Goal: Find specific page/section: Find specific page/section

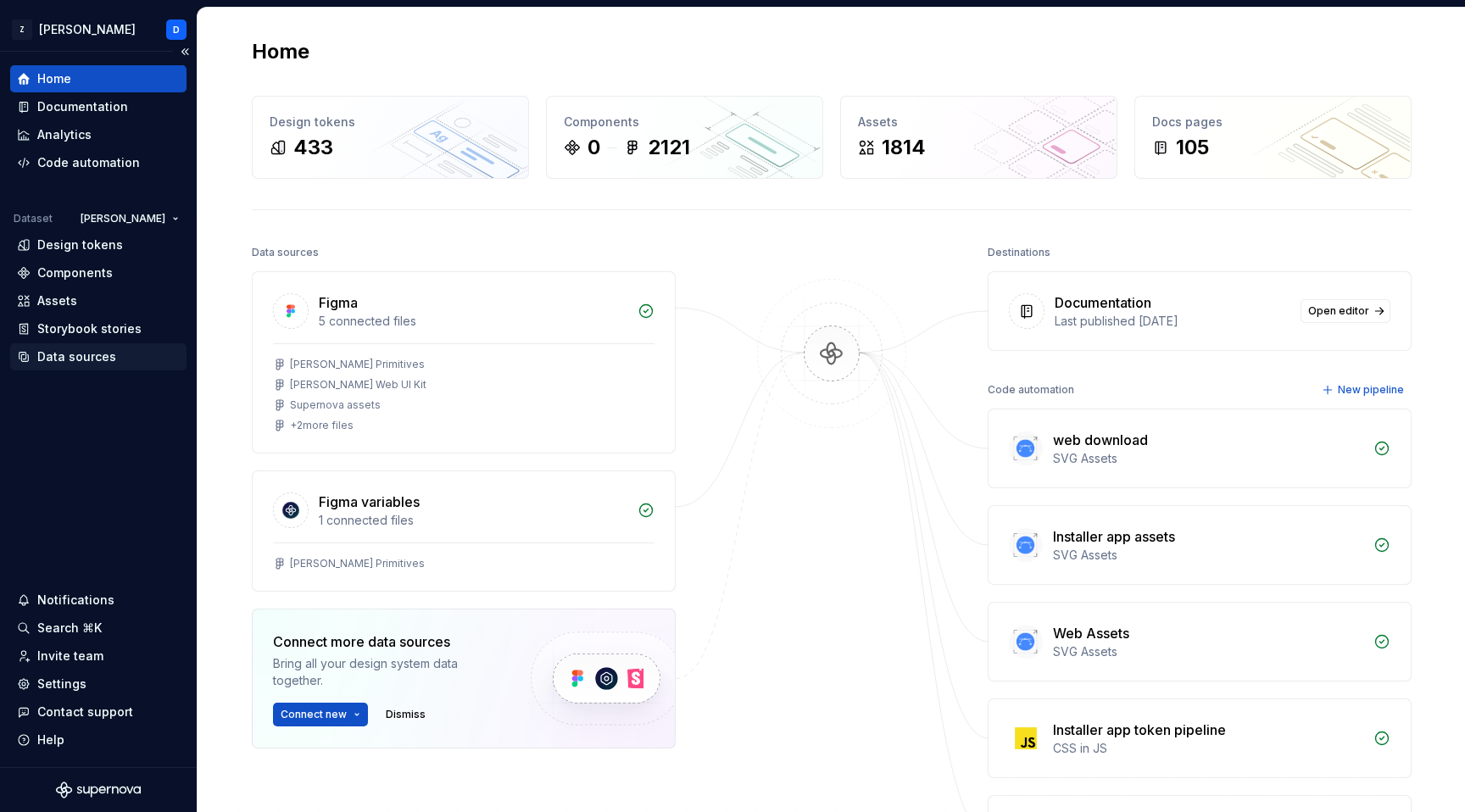
click at [108, 361] on div "Data sources" at bounding box center [77, 356] width 79 height 17
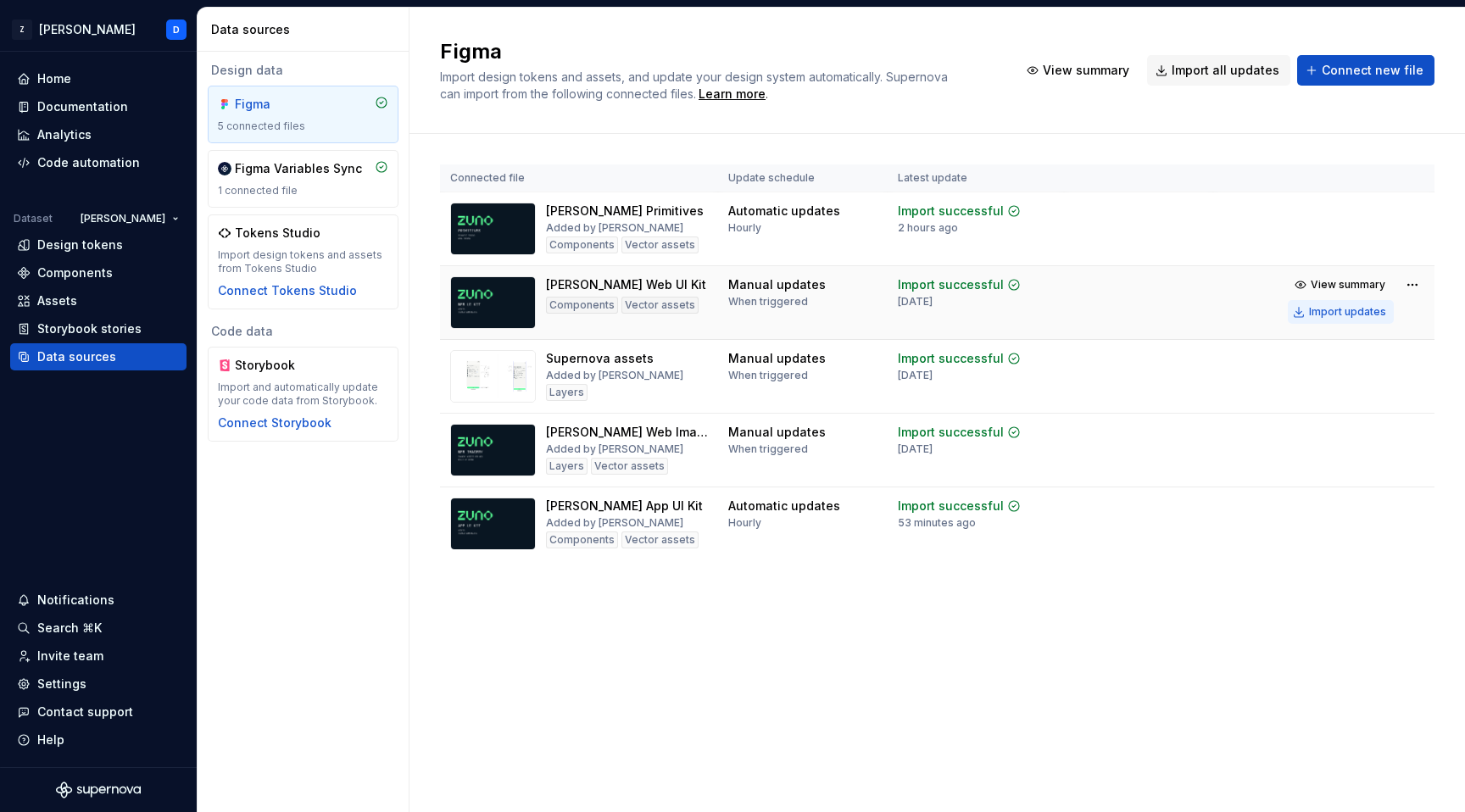
click at [1353, 315] on div "Import updates" at bounding box center [1347, 311] width 77 height 14
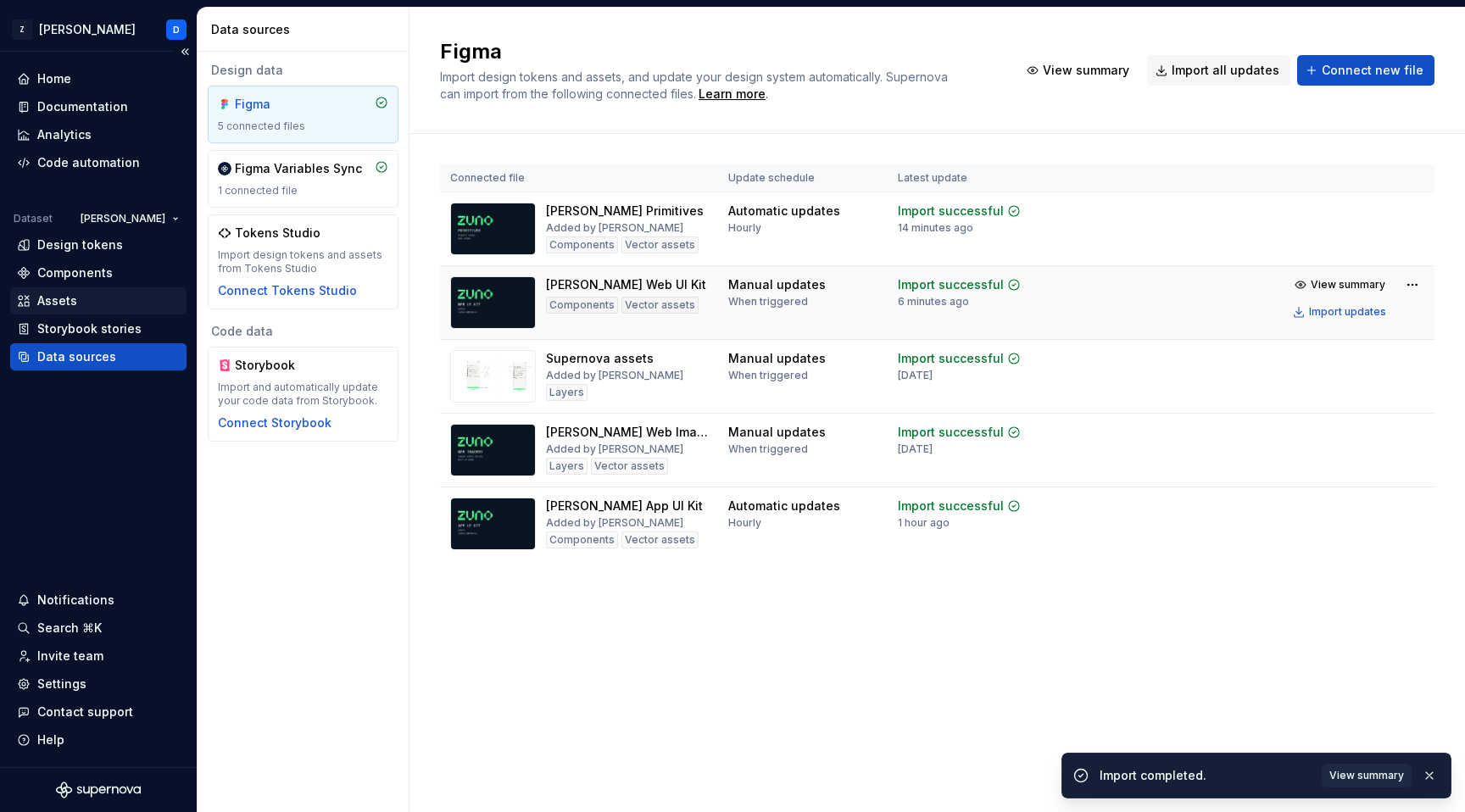
click at [83, 295] on div "Assets" at bounding box center [97, 300] width 163 height 17
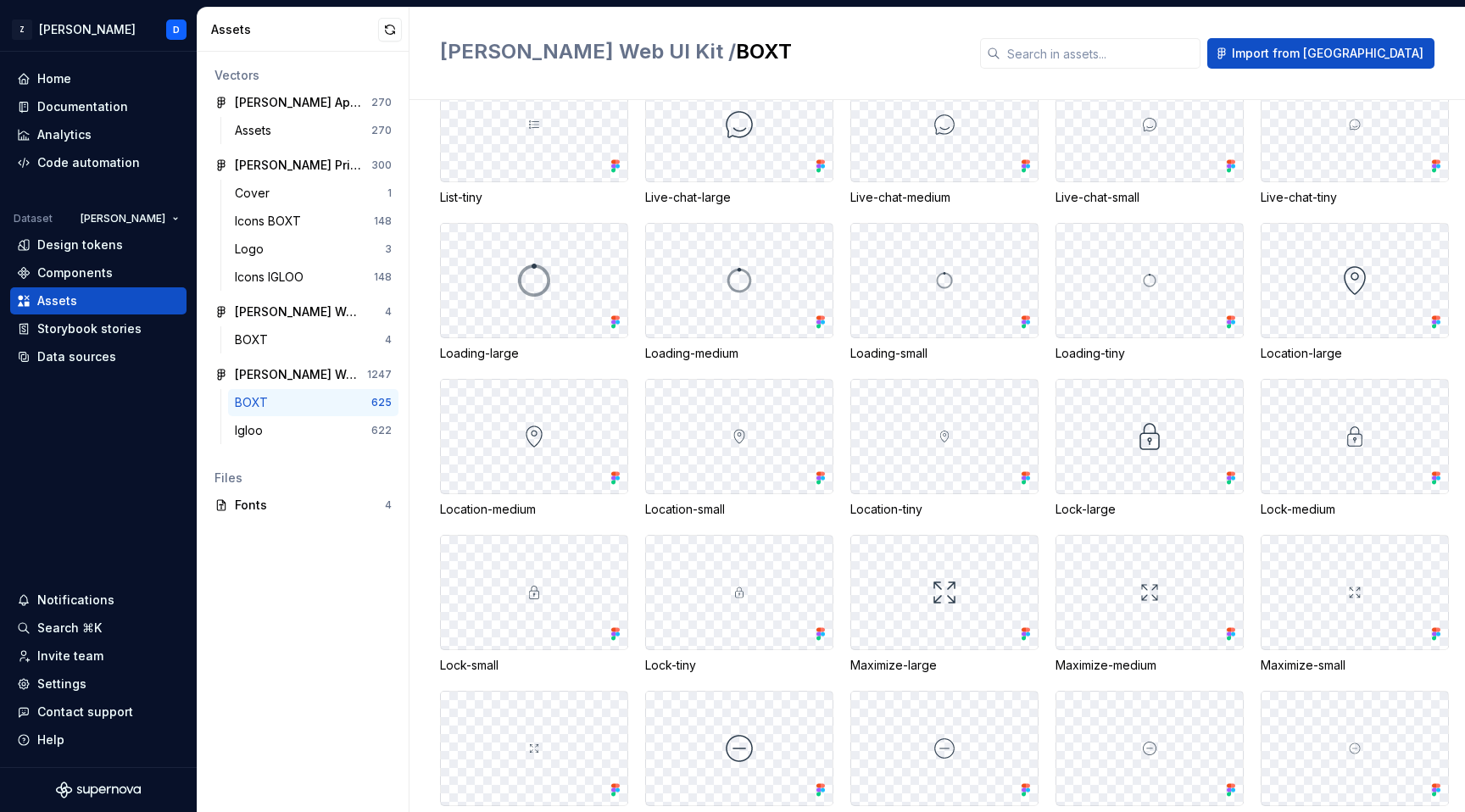
scroll to position [9502, 0]
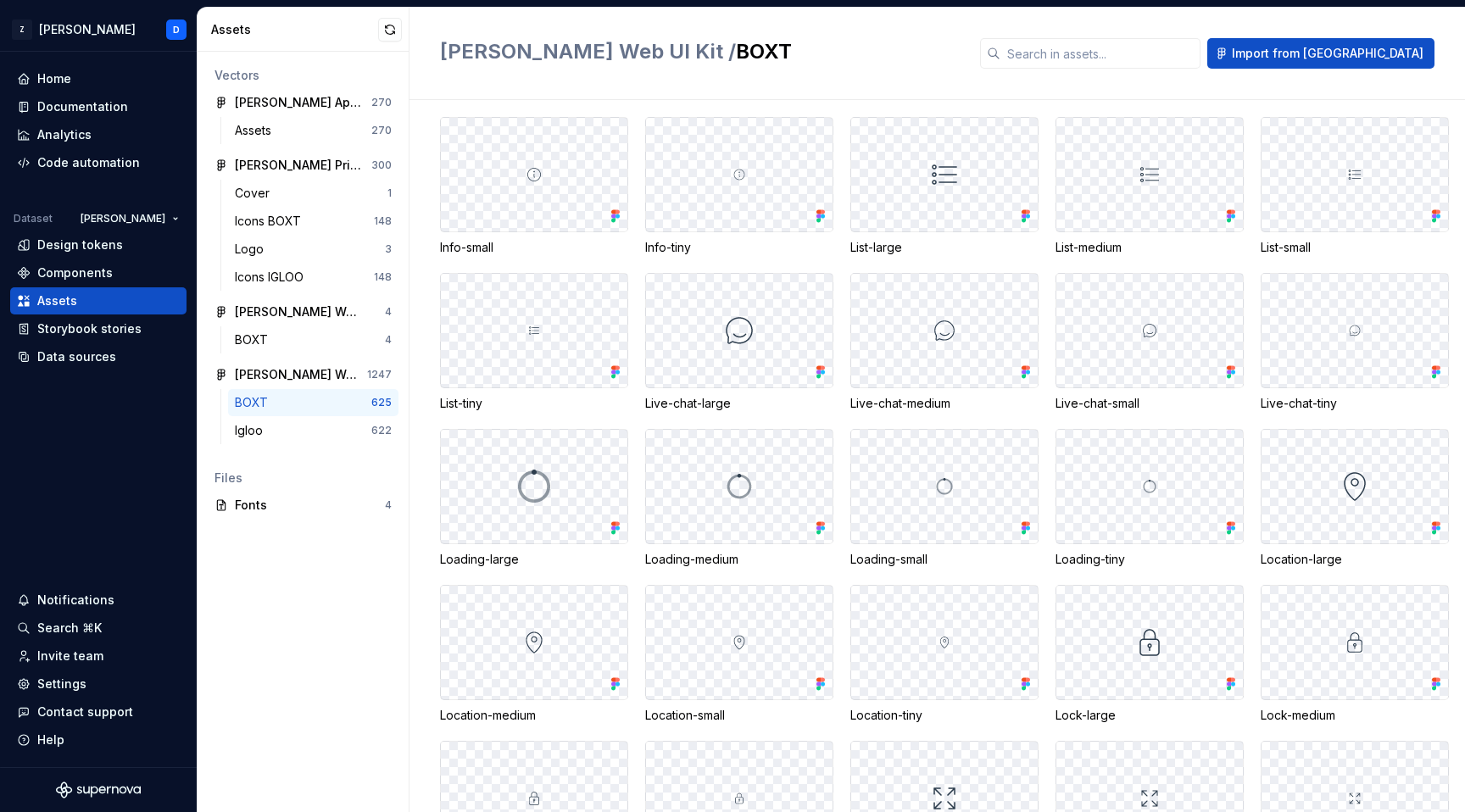
click at [775, 73] on div "[PERSON_NAME] Web UI Kit / BOXT Import from [GEOGRAPHIC_DATA]" at bounding box center [937, 53] width 1056 height 93
